Goal: Task Accomplishment & Management: Use online tool/utility

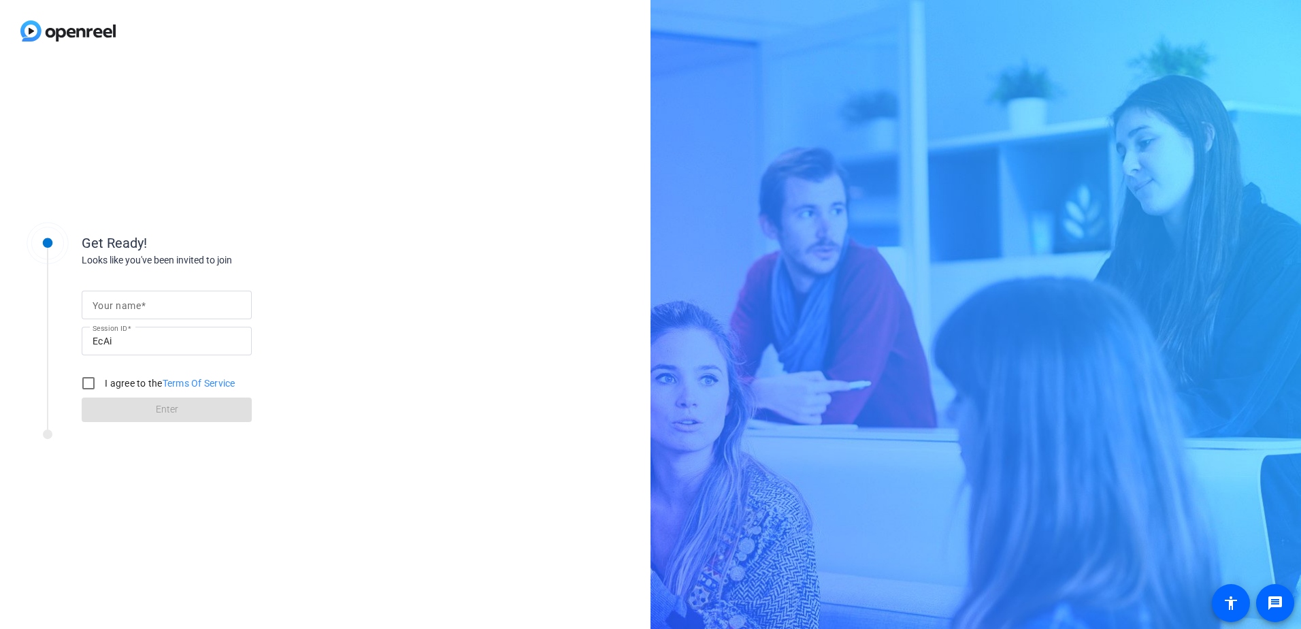
click at [135, 304] on mat-label "Your name" at bounding box center [117, 305] width 48 height 11
click at [135, 304] on input "Your name" at bounding box center [167, 305] width 148 height 16
type input "[PERSON_NAME]"
click at [90, 382] on input "I agree to the Terms Of Service" at bounding box center [88, 382] width 27 height 27
checkbox input "true"
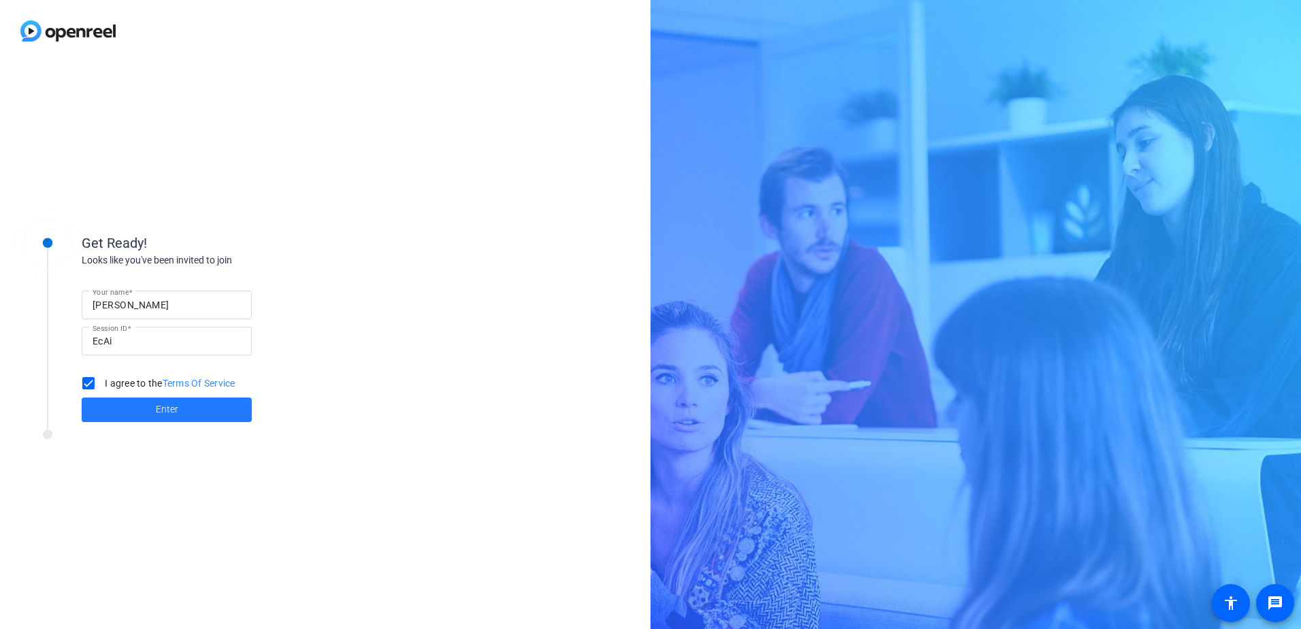
click at [134, 403] on span at bounding box center [167, 409] width 170 height 33
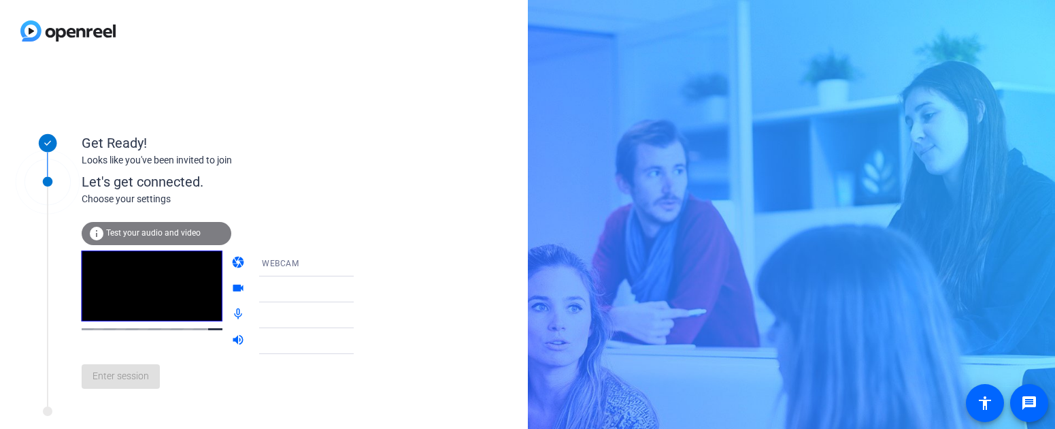
click at [144, 230] on span "Test your audio and video" at bounding box center [153, 233] width 95 height 10
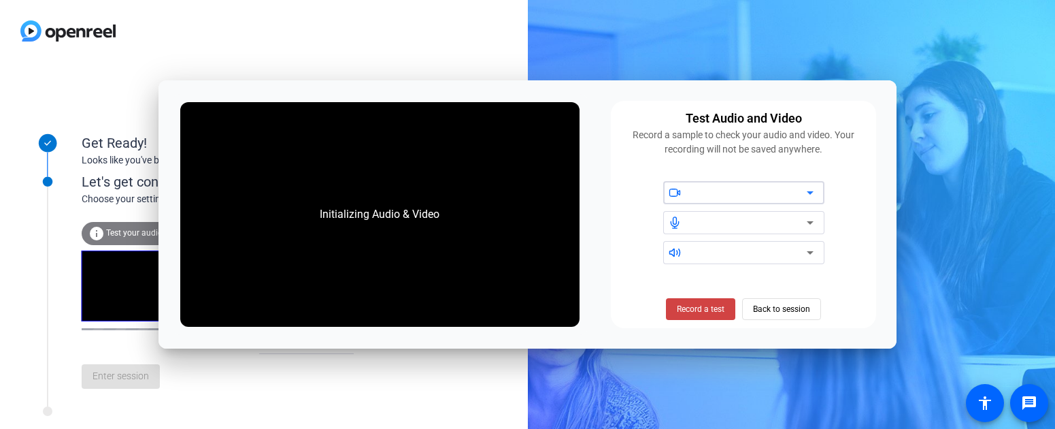
click at [806, 194] on icon at bounding box center [810, 192] width 16 height 16
click at [816, 222] on icon at bounding box center [810, 222] width 16 height 16
click at [690, 253] on div at bounding box center [677, 252] width 28 height 12
click at [697, 227] on div at bounding box center [749, 222] width 116 height 16
click at [699, 192] on div at bounding box center [749, 192] width 116 height 16
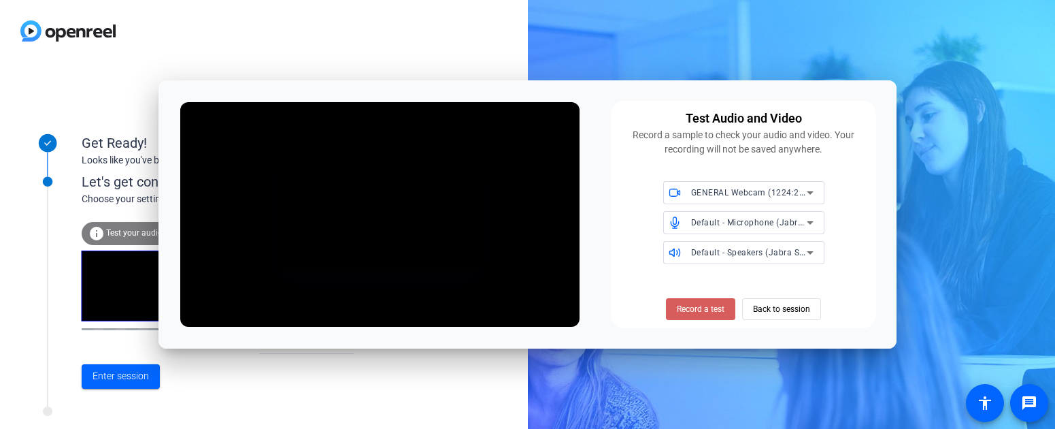
click at [698, 310] on span "Record a test" at bounding box center [701, 309] width 48 height 12
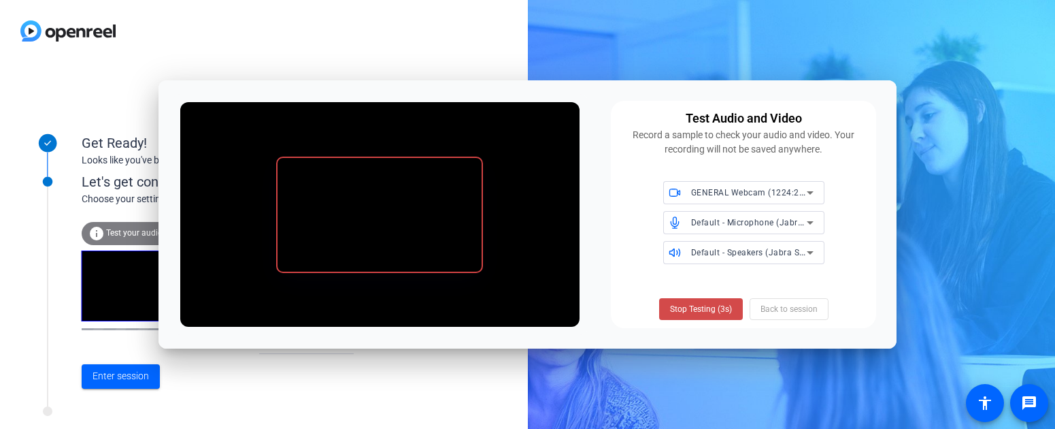
click at [697, 312] on span "Stop Testing (3s)" at bounding box center [701, 309] width 62 height 12
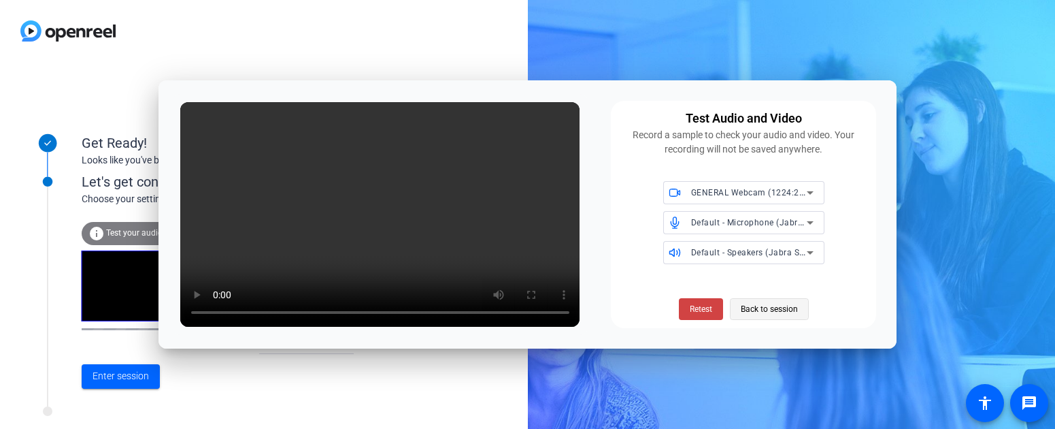
click at [794, 312] on span "Back to session" at bounding box center [769, 309] width 57 height 26
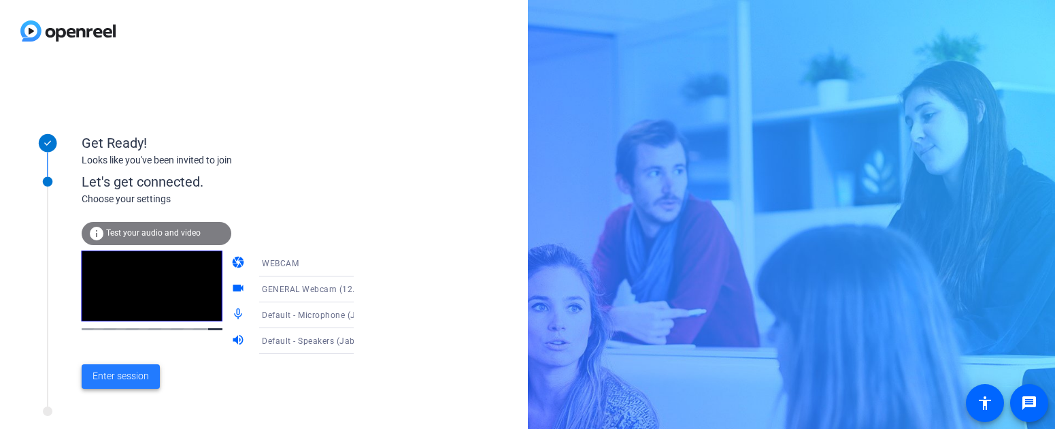
click at [120, 369] on span "Enter session" at bounding box center [121, 376] width 56 height 14
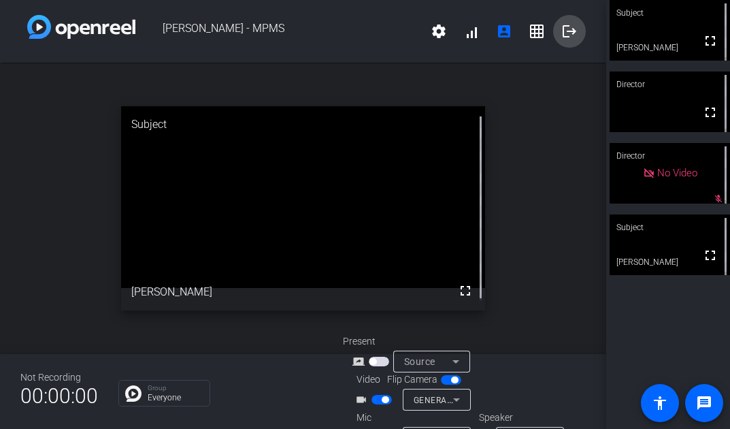
click at [562, 27] on mat-icon "logout" at bounding box center [569, 31] width 16 height 16
